Goal: Information Seeking & Learning: Learn about a topic

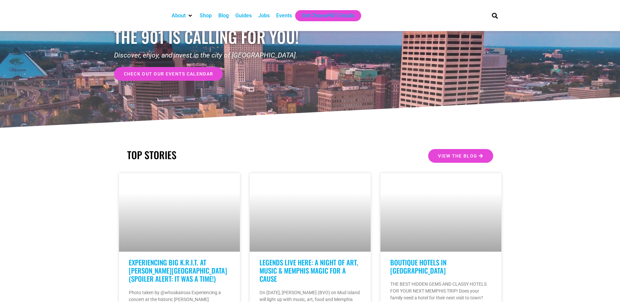
scroll to position [98, 0]
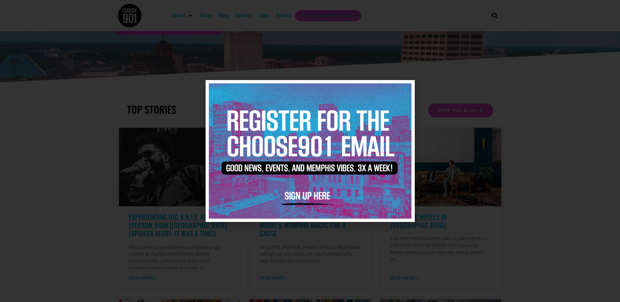
click at [406, 89] on icon "Close" at bounding box center [405, 89] width 5 height 5
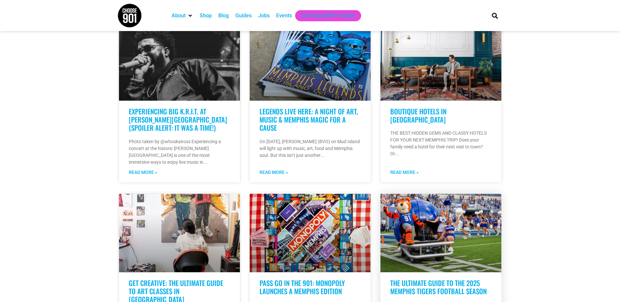
scroll to position [261, 0]
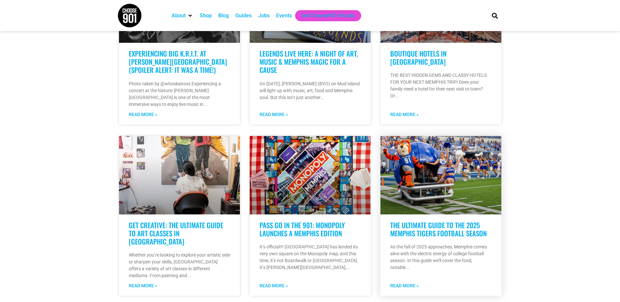
click at [410, 220] on link "The Ultimate Guide to the 2025 Memphis Tigers Football Season" at bounding box center [438, 229] width 96 height 18
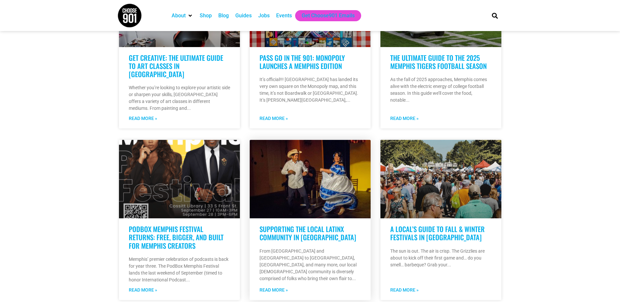
scroll to position [458, 0]
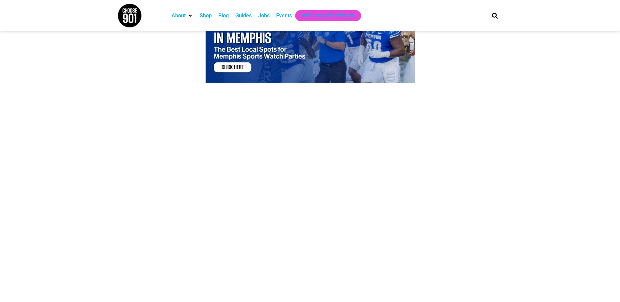
scroll to position [948, 0]
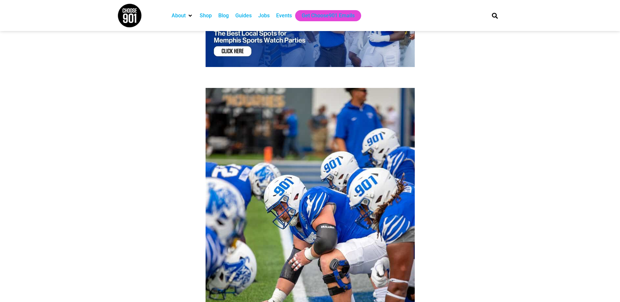
click at [246, 50] on img at bounding box center [310, 26] width 209 height 82
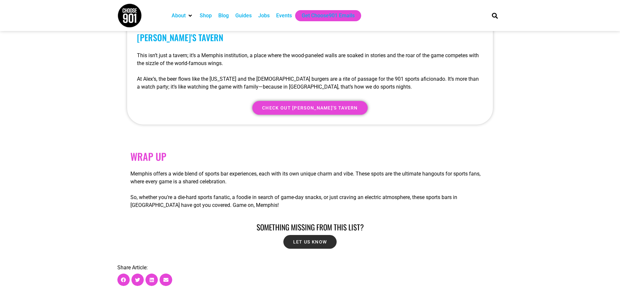
scroll to position [3530, 0]
